Goal: Check status: Check status

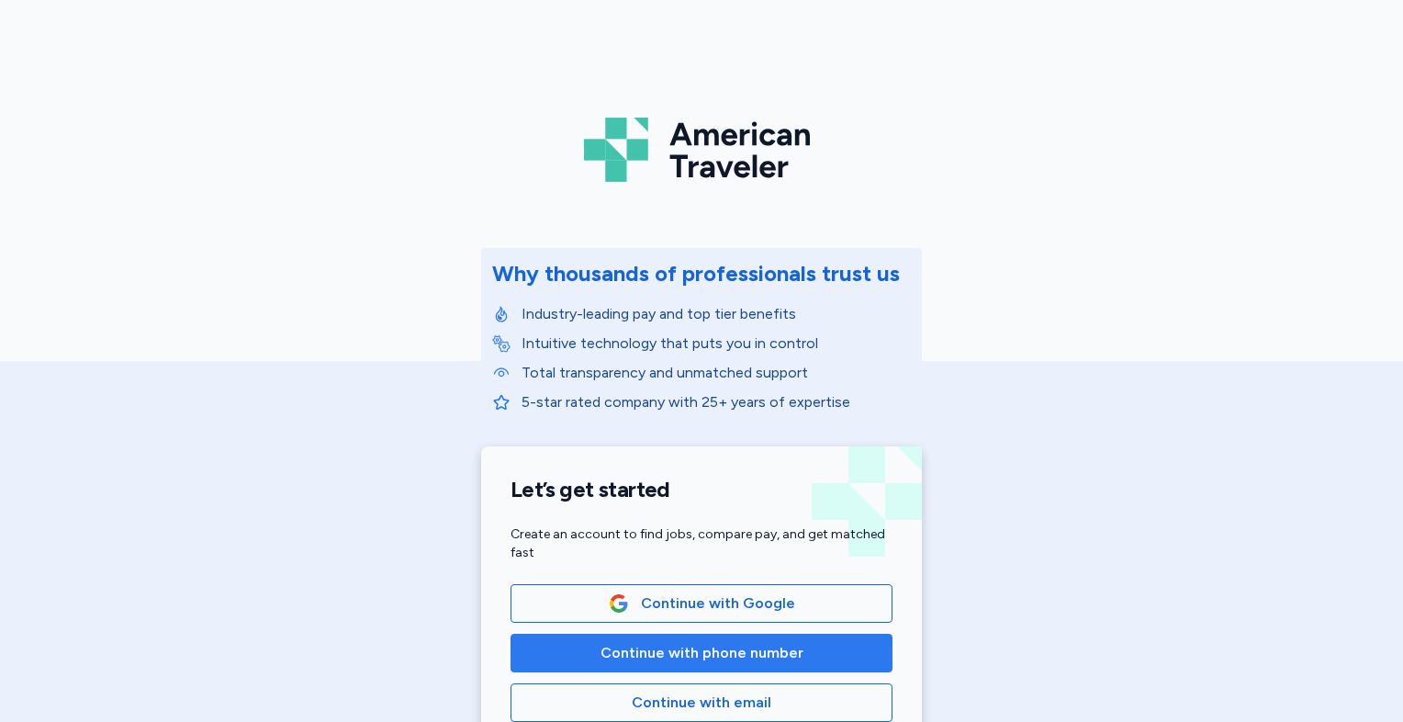
click at [632, 659] on span "Continue with phone number" at bounding box center [702, 653] width 203 height 22
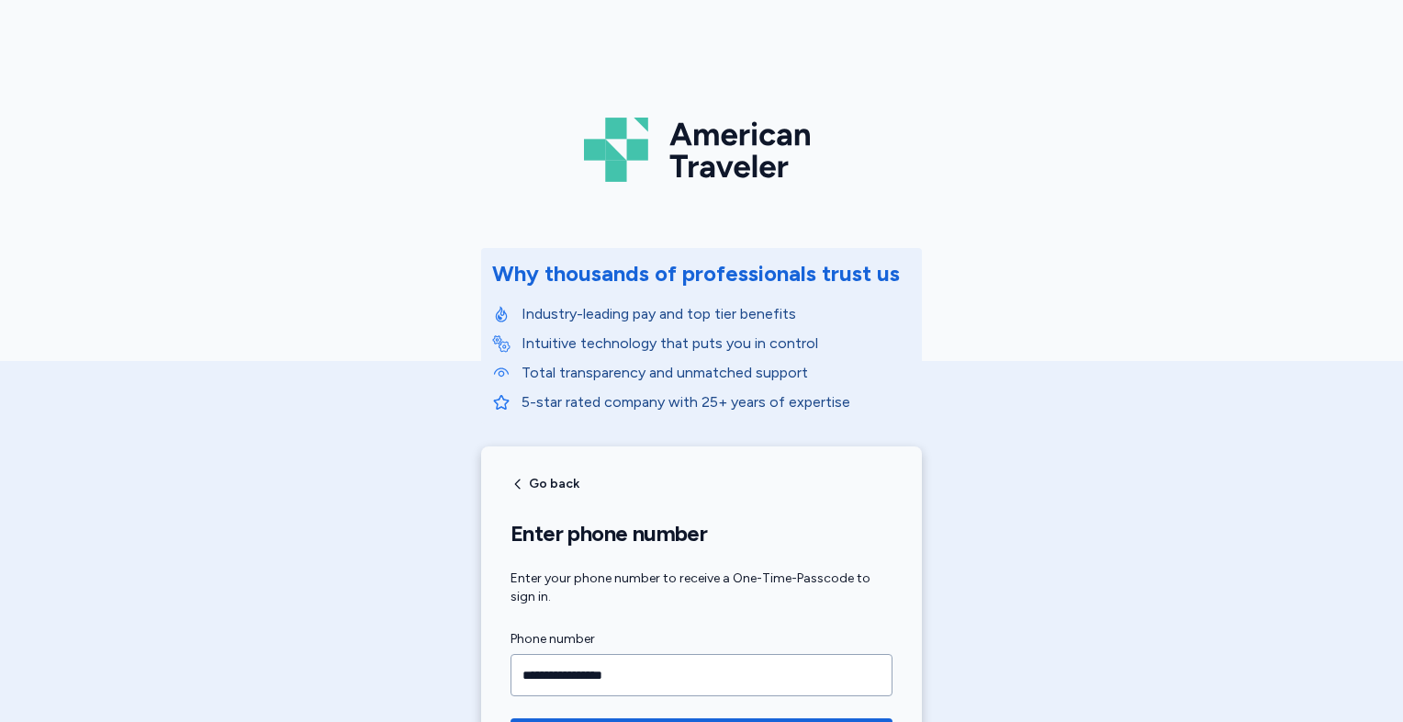
type input "**********"
click at [511, 718] on button "Get your passcode over text" at bounding box center [702, 736] width 382 height 37
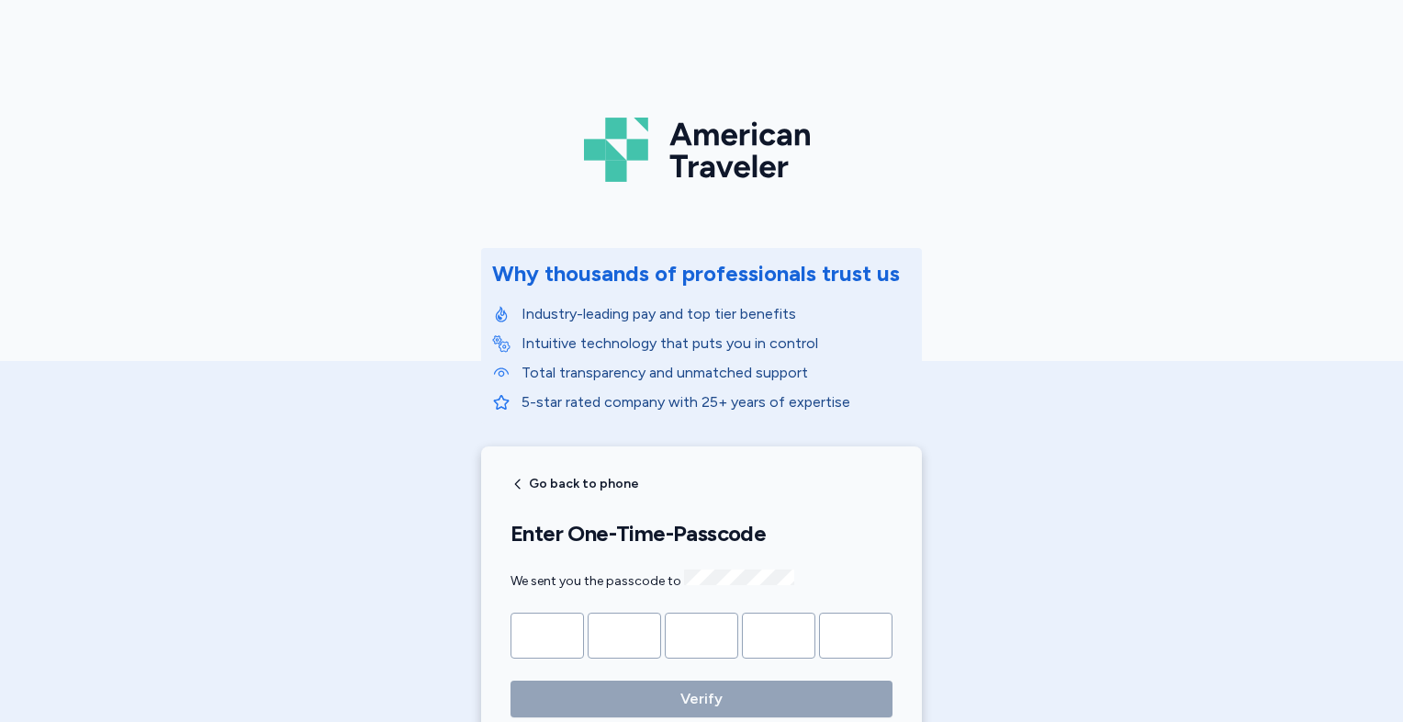
type input "*"
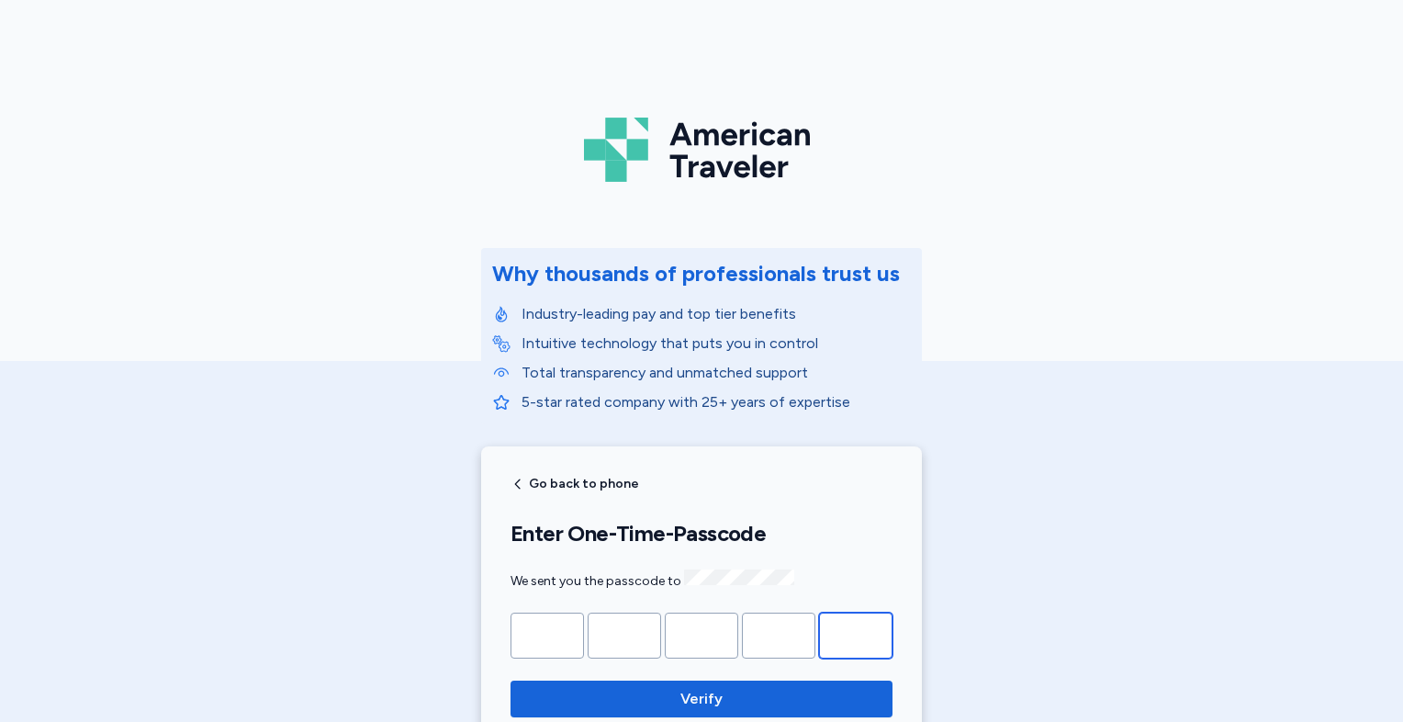
type input "*"
click at [511, 680] on button "Verify" at bounding box center [702, 698] width 382 height 37
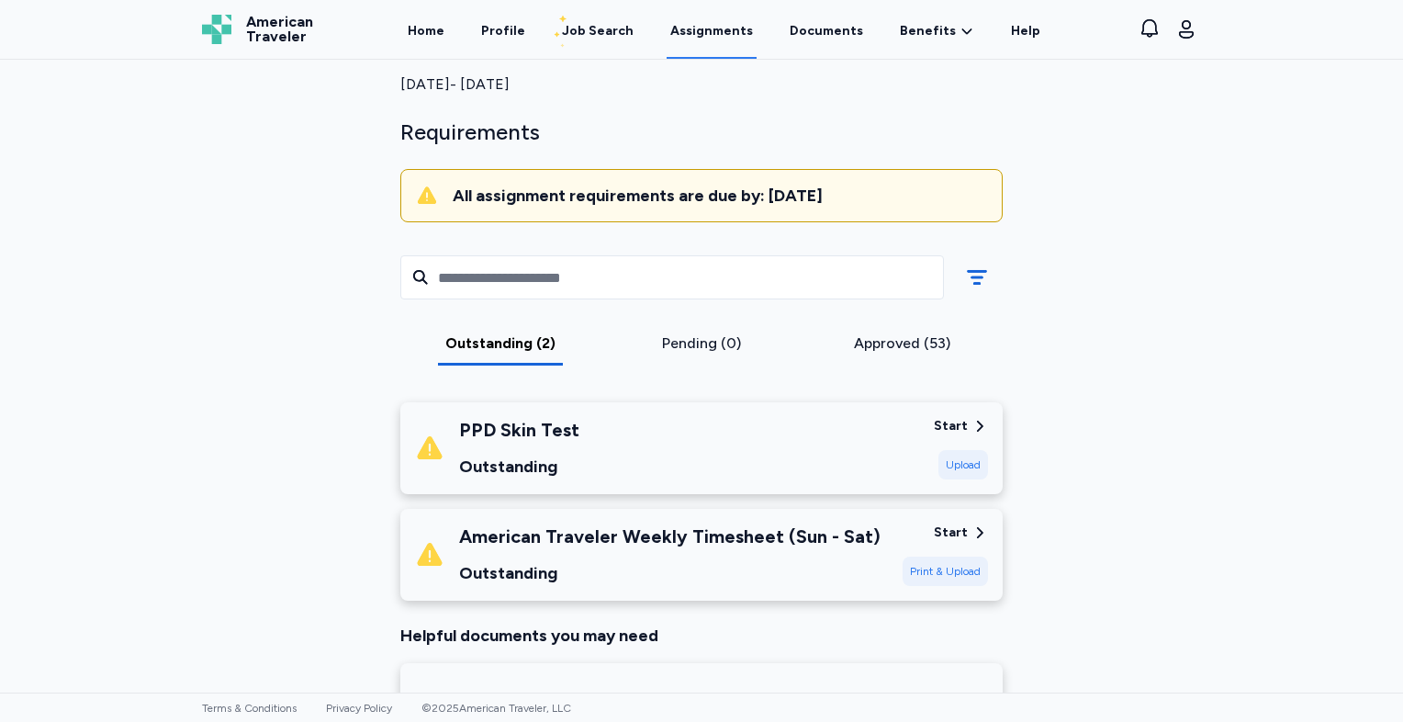
scroll to position [162, 0]
